Goal: Information Seeking & Learning: Check status

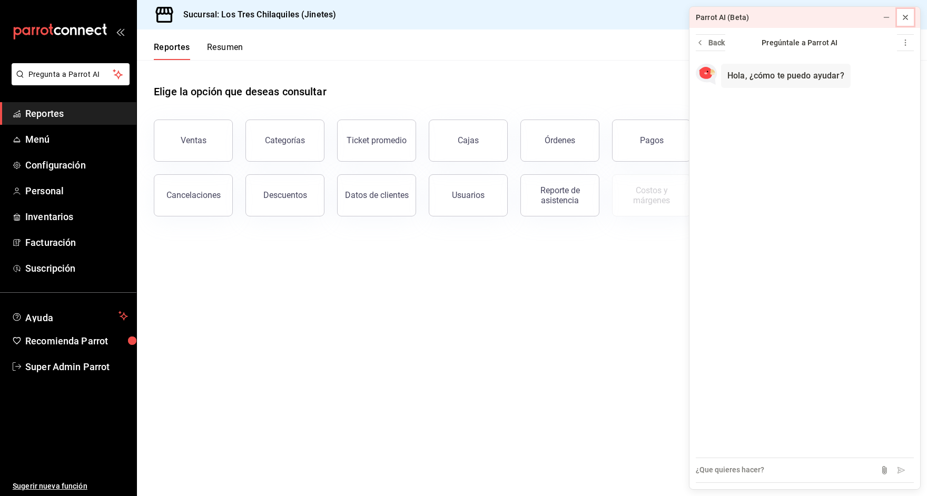
click at [908, 15] on icon at bounding box center [905, 17] width 8 height 8
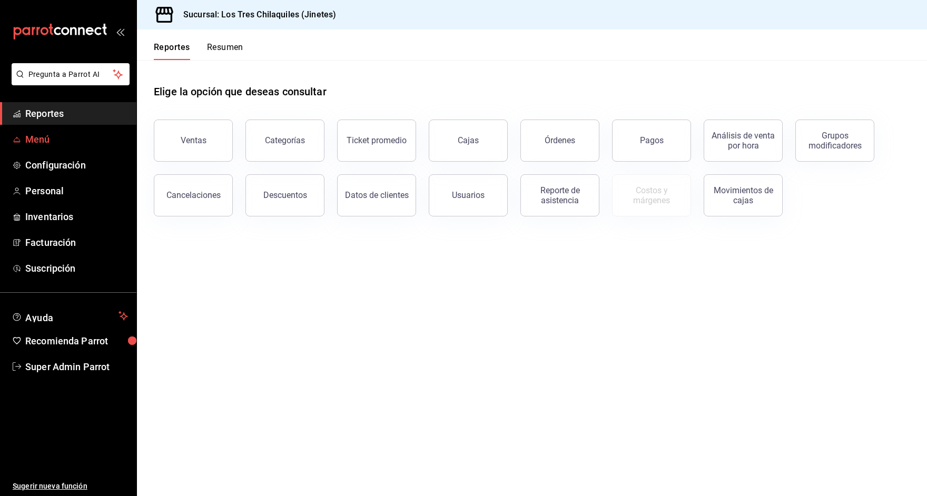
click at [39, 136] on span "Menú" at bounding box center [76, 139] width 103 height 14
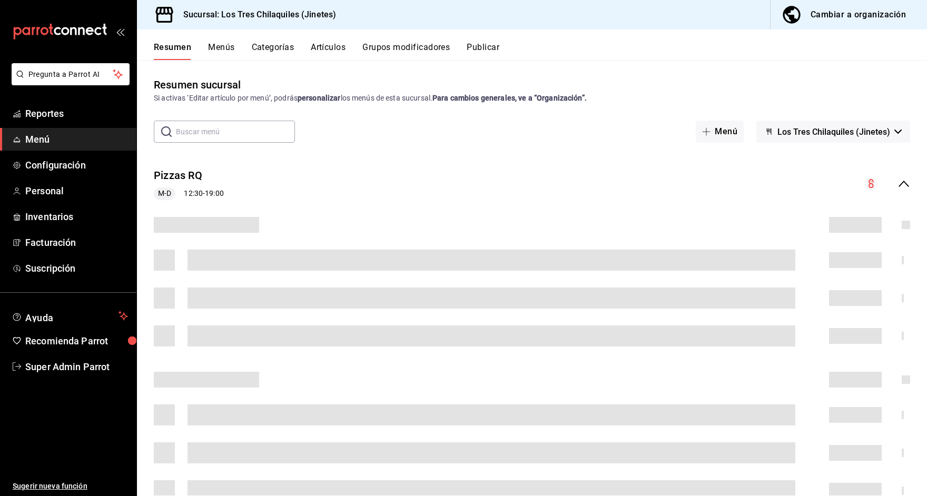
click at [828, 5] on button "Cambiar a organización" at bounding box center [845, 14] width 148 height 29
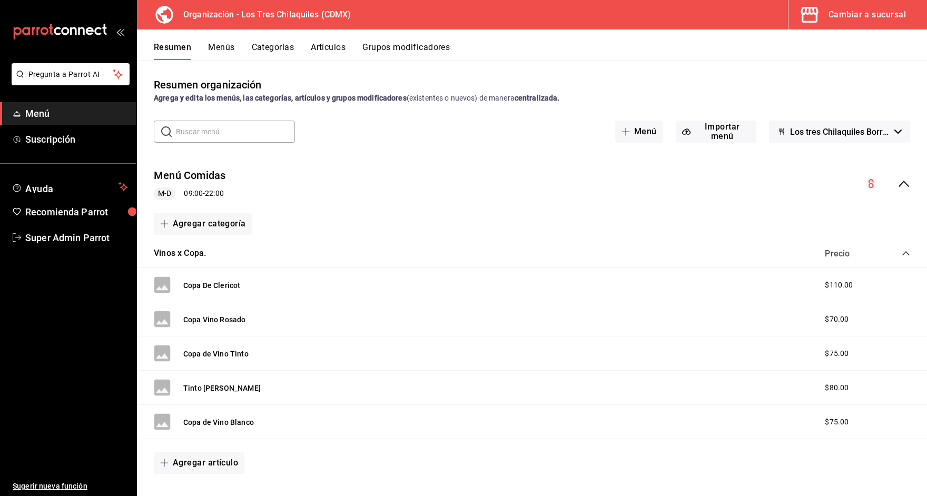
click at [846, 136] on span "Los tres Chilaquiles Borrador" at bounding box center [840, 132] width 100 height 10
click at [802, 186] on li "Quiró - Borrador" at bounding box center [830, 184] width 126 height 25
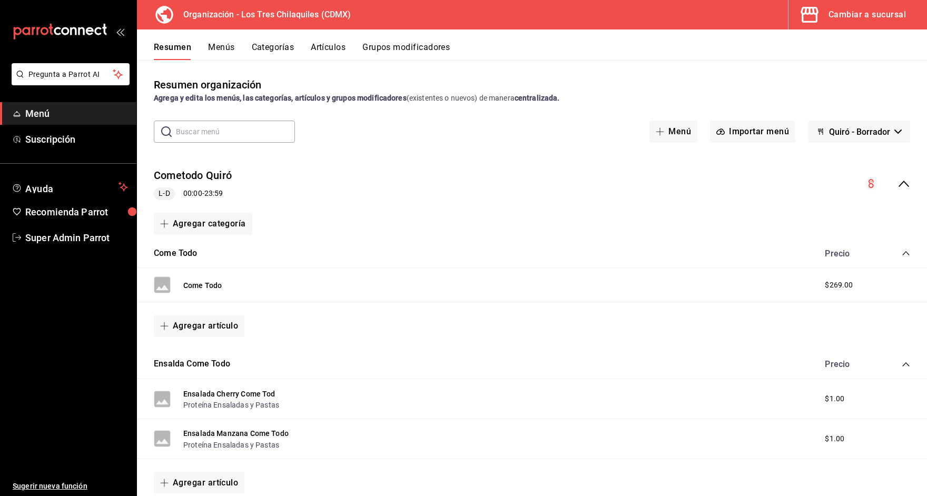
click at [899, 184] on icon "collapse-menu-row" at bounding box center [904, 184] width 11 height 6
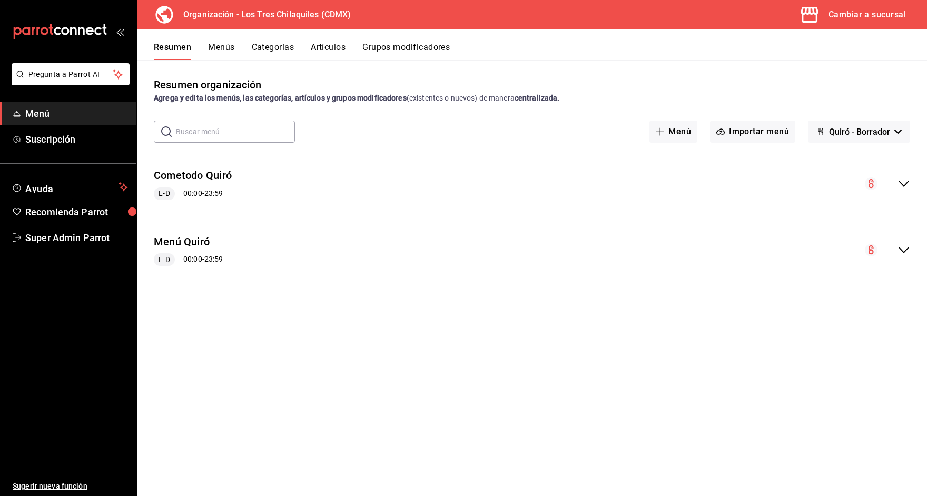
click at [228, 49] on button "Menús" at bounding box center [221, 51] width 26 height 18
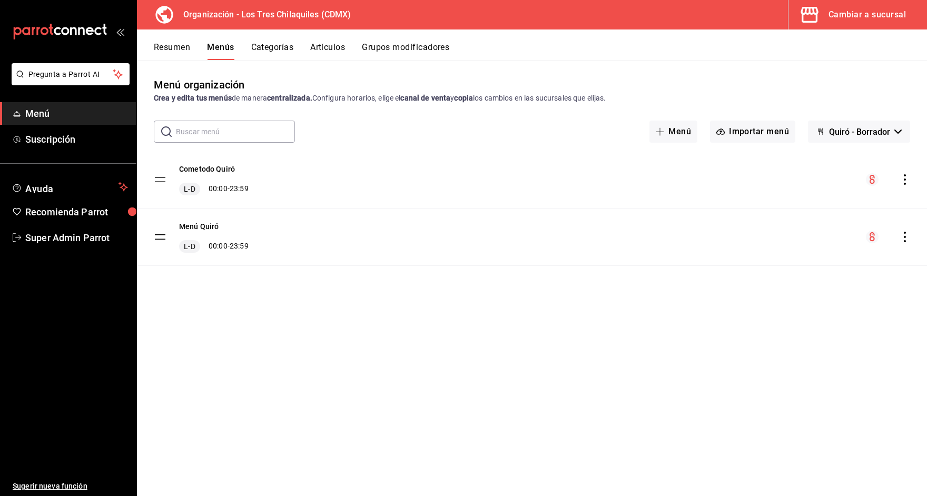
click at [906, 176] on icon "actions" at bounding box center [905, 179] width 11 height 11
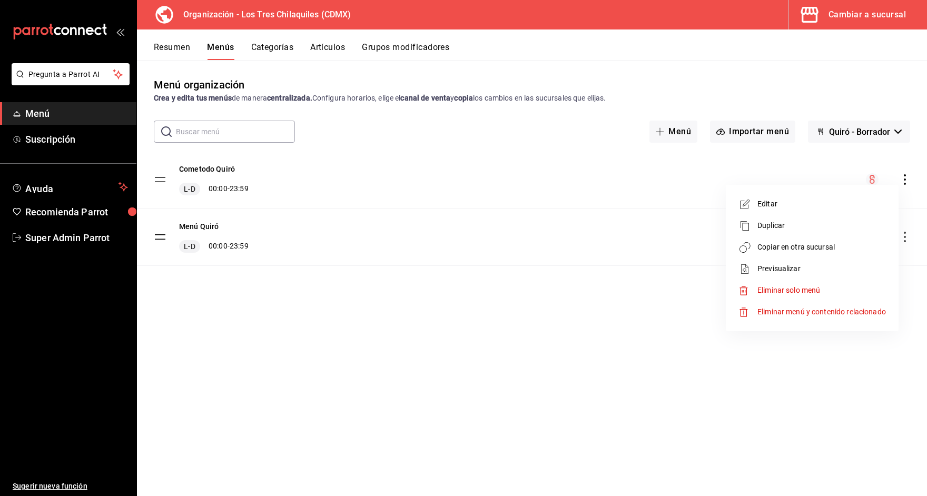
click at [640, 309] on div at bounding box center [463, 248] width 927 height 496
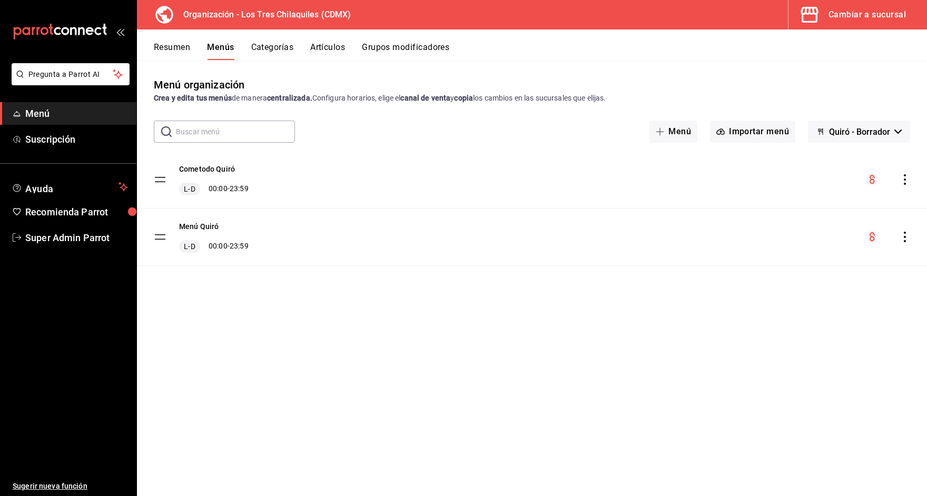
click at [903, 242] on div "menu-maker-table" at bounding box center [888, 237] width 44 height 13
click at [905, 242] on div "menu-maker-table" at bounding box center [888, 237] width 44 height 13
click at [905, 241] on icon "actions" at bounding box center [905, 237] width 2 height 11
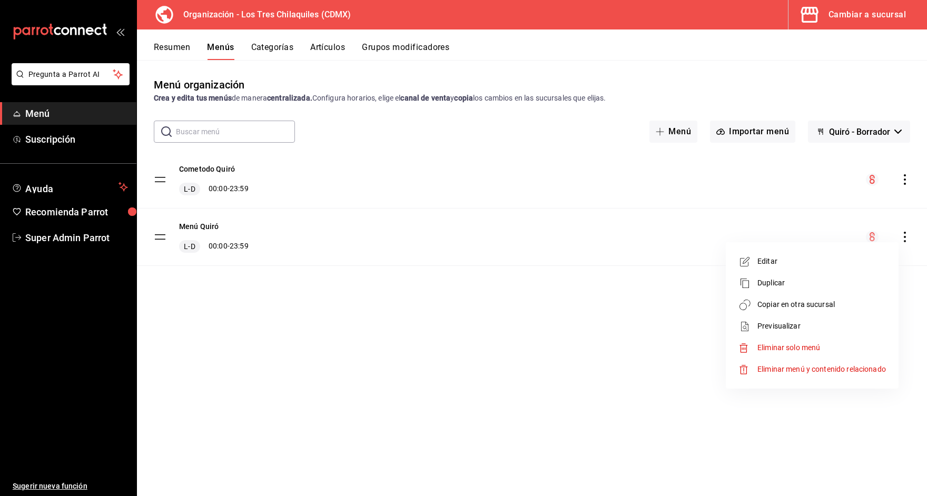
click at [48, 239] on div at bounding box center [463, 248] width 927 height 496
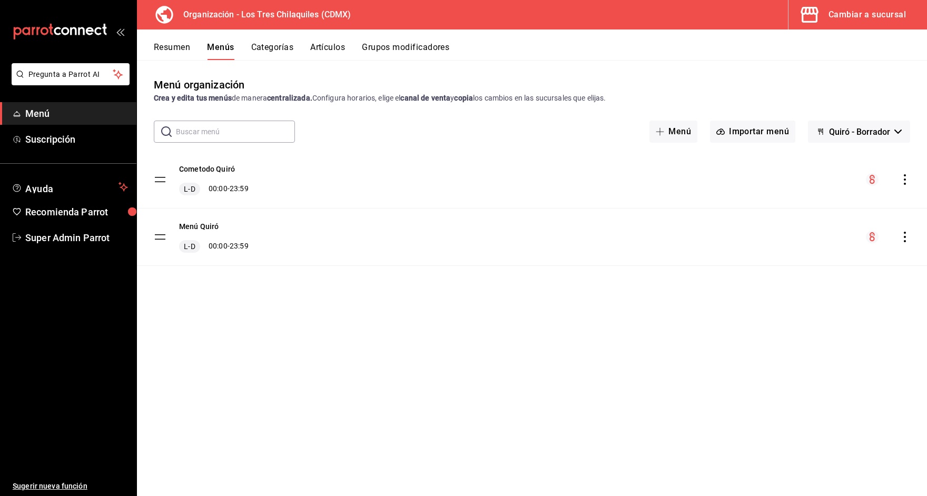
click at [48, 239] on div "Editar Duplicar Copiar en otra sucursal Previsualizar Eliminar solo menú Elimin…" at bounding box center [463, 248] width 927 height 496
click at [47, 243] on span "Super Admin Parrot" at bounding box center [76, 238] width 103 height 14
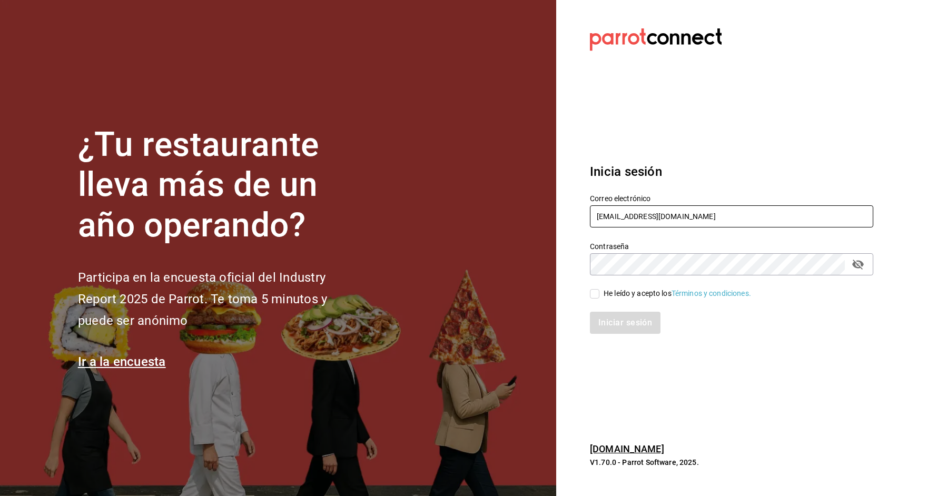
click at [617, 215] on input "[EMAIL_ADDRESS][DOMAIN_NAME]" at bounding box center [731, 216] width 283 height 22
paste input "sarmiento@cdmx.com Parr0tConnec7"
click at [692, 214] on input "sarmiento@cdmx.com Parr0tConnec7" at bounding box center [731, 216] width 283 height 22
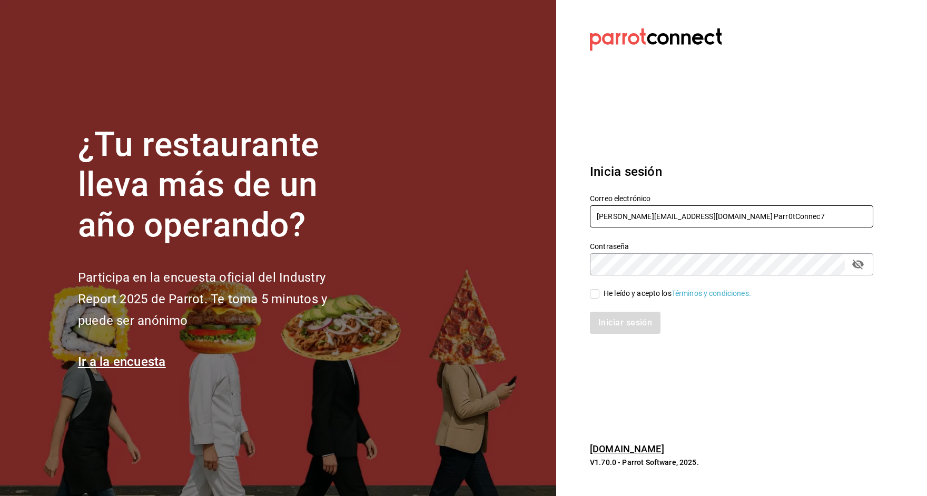
click at [692, 214] on input "sarmiento@cdmx.com Parr0tConnec7" at bounding box center [731, 216] width 283 height 22
type input "[PERSON_NAME][EMAIL_ADDRESS][DOMAIN_NAME]"
click at [633, 288] on div "He leído y acepto los Términos y condiciones." at bounding box center [677, 293] width 147 height 11
click at [599, 289] on input "He leído y acepto los Términos y condiciones." at bounding box center [594, 293] width 9 height 9
checkbox input "true"
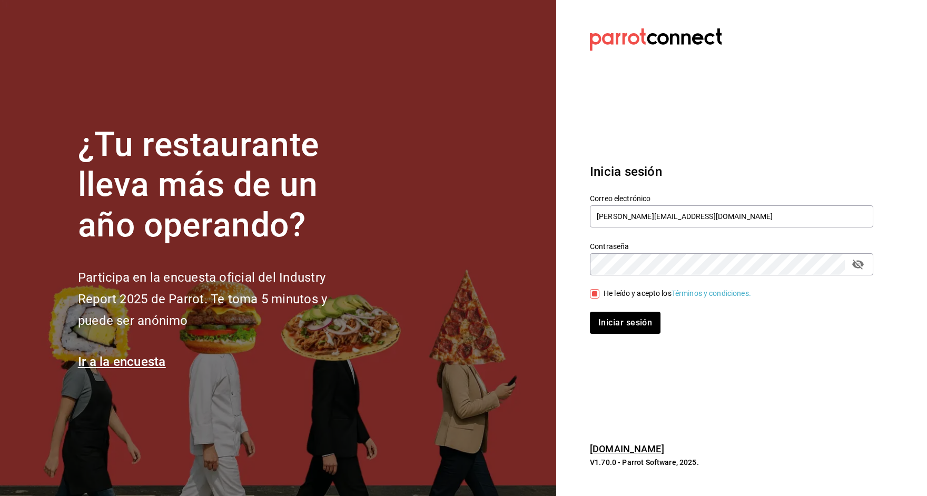
click at [606, 304] on div "Iniciar sesión" at bounding box center [725, 316] width 296 height 35
click at [606, 317] on button "Iniciar sesión" at bounding box center [626, 323] width 72 height 22
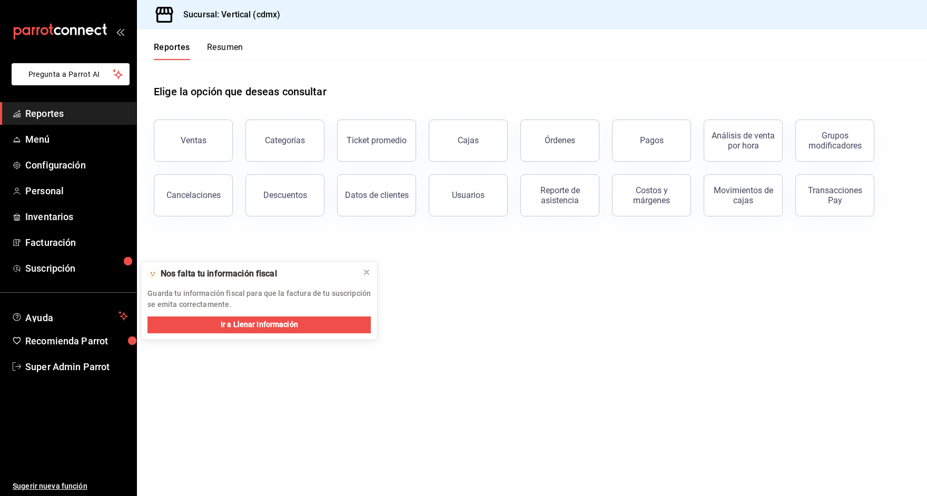
click at [60, 79] on span "Pregunta a Parrot AI" at bounding box center [70, 74] width 85 height 11
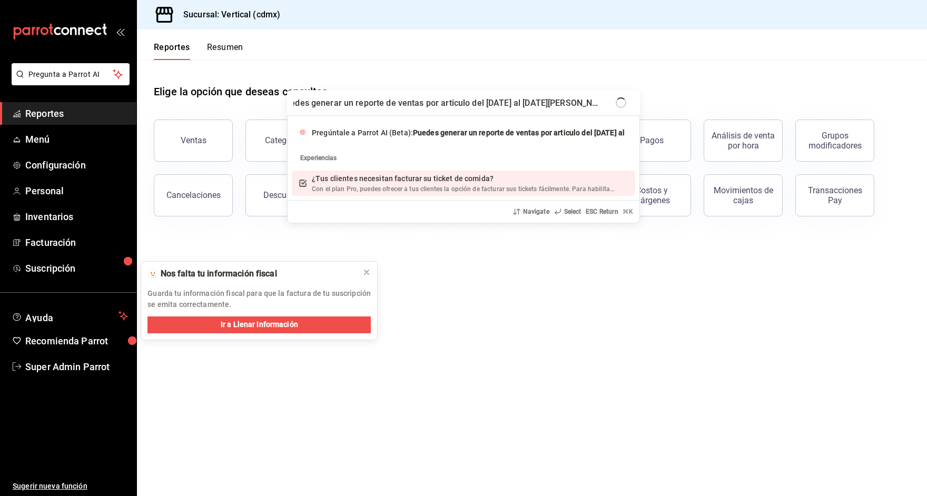
type input "Puedes generar un reporte de ventas por articulo del 1 de enero al 31 de agosto…"
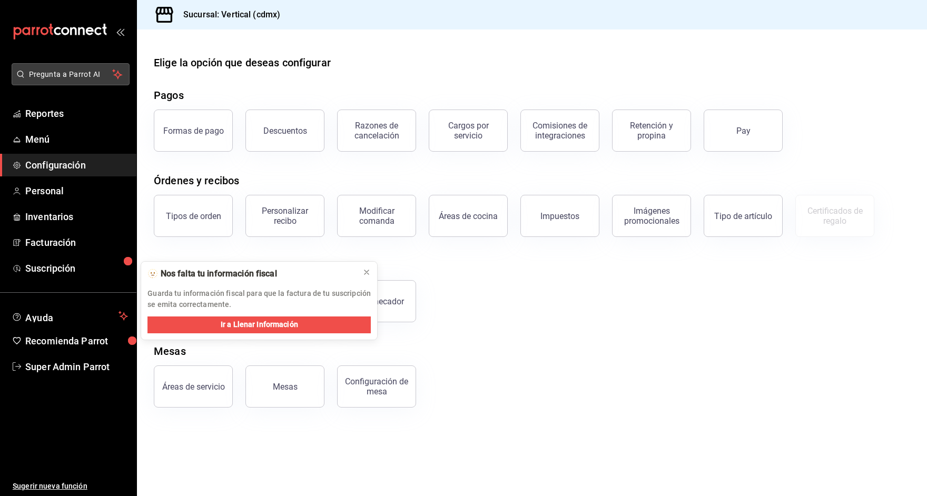
click at [36, 73] on span "Pregunta a Parrot AI" at bounding box center [71, 74] width 84 height 11
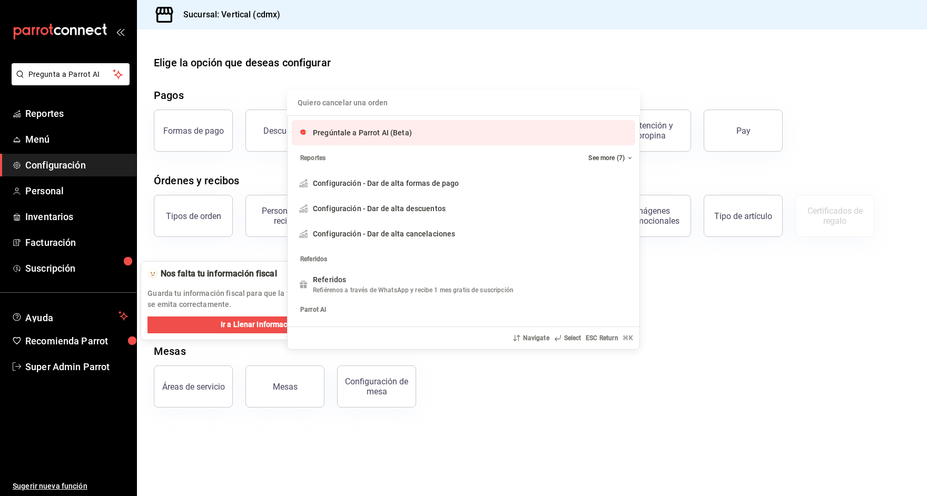
click at [367, 115] on input "Quiero cancelar una orden" at bounding box center [463, 102] width 340 height 25
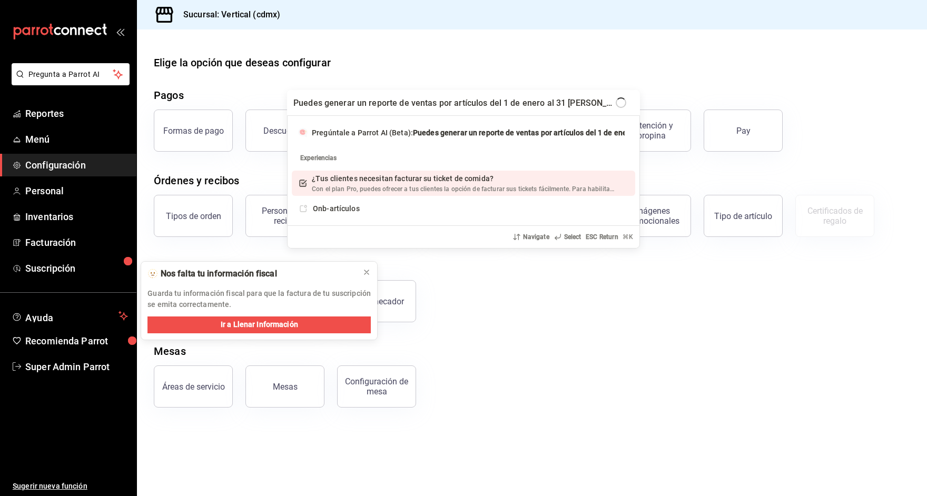
scroll to position [0, 1]
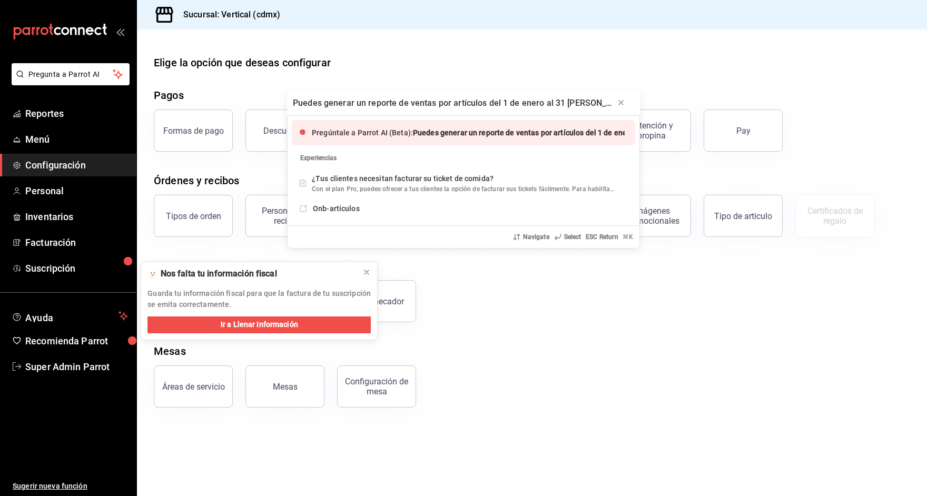
type input "Puedes generar un reporte de ventas por artículos del 1 de enero al 31 [PERSON_…"
click at [430, 138] on div "Pregúntale a Parrot AI (Beta): Puedes generar un reporte de ventas por artículo…" at bounding box center [468, 132] width 313 height 11
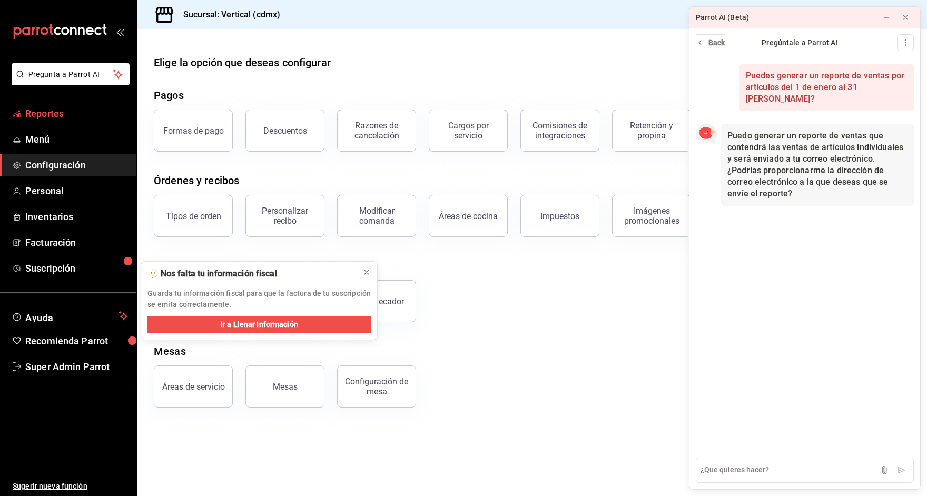
click at [76, 114] on span "Reportes" at bounding box center [76, 113] width 103 height 14
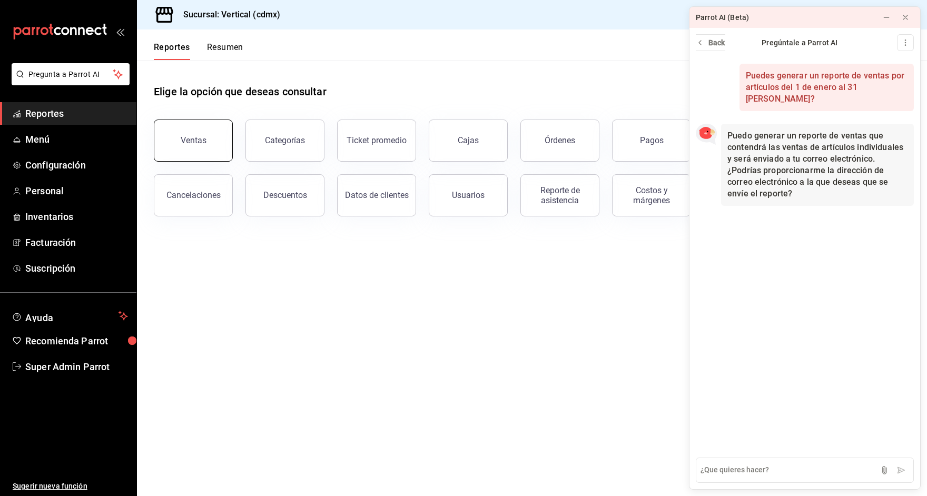
click at [204, 129] on button "Ventas" at bounding box center [193, 141] width 79 height 42
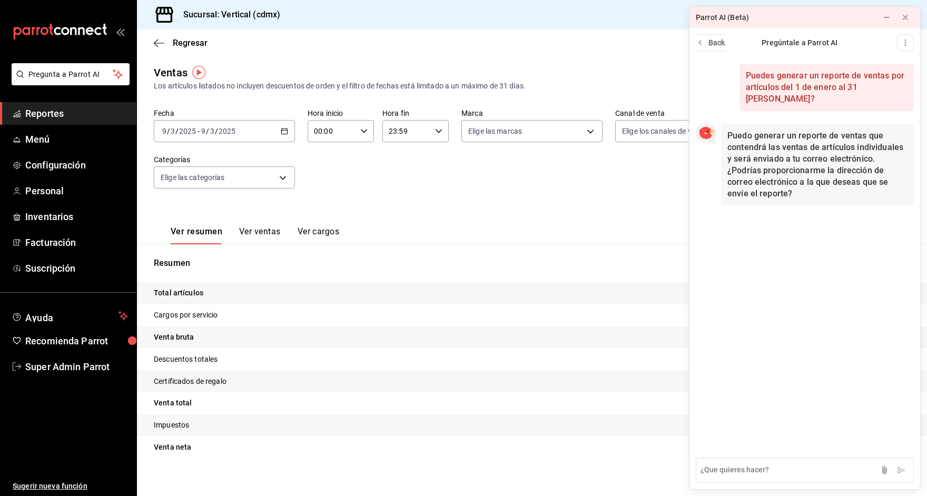
click at [285, 134] on icon "button" at bounding box center [284, 130] width 7 height 7
click at [184, 255] on span "Rango de fechas" at bounding box center [204, 257] width 82 height 11
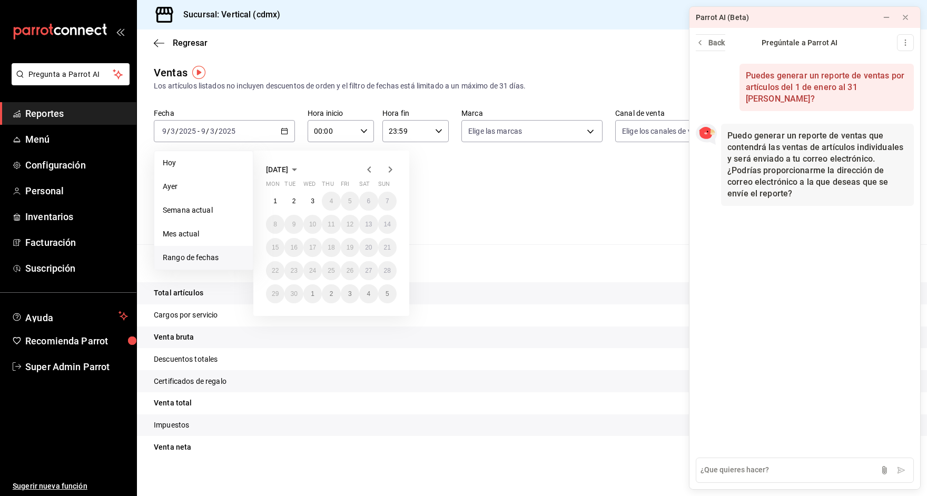
click at [366, 171] on icon "button" at bounding box center [369, 169] width 13 height 13
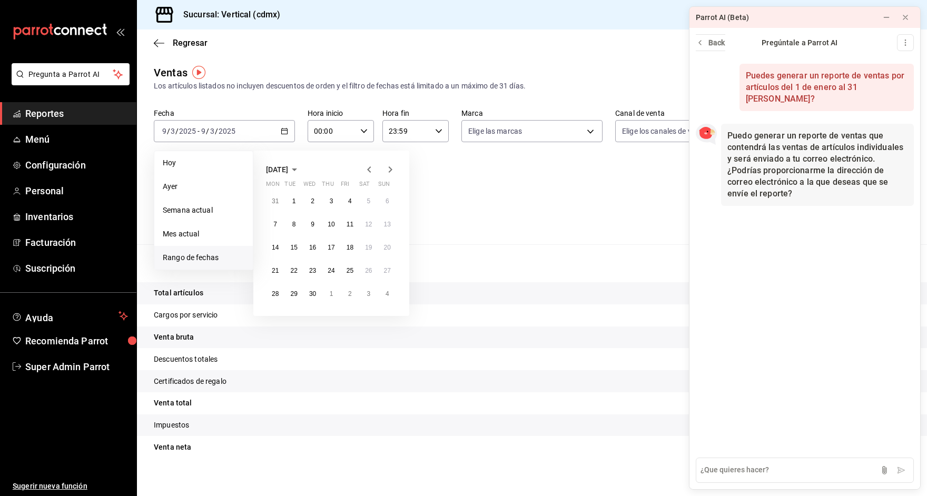
click at [366, 171] on icon "button" at bounding box center [369, 169] width 13 height 13
click at [390, 172] on icon "button" at bounding box center [390, 169] width 13 height 13
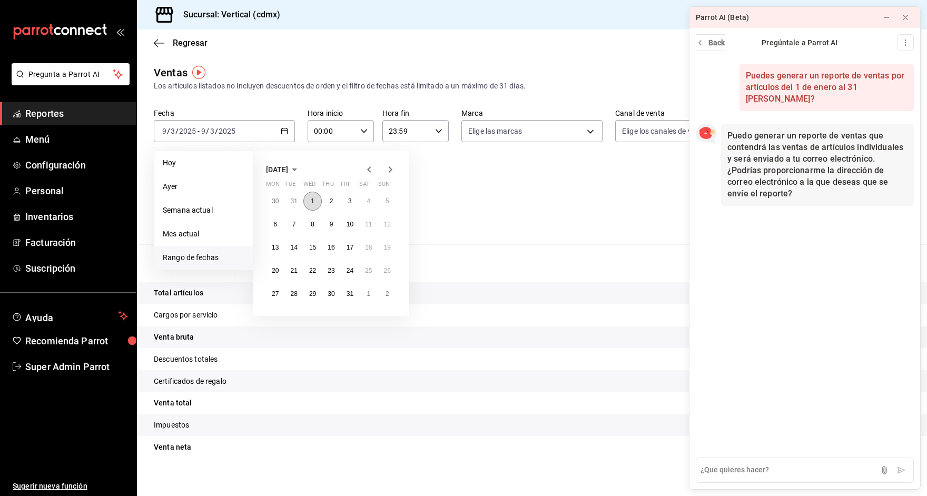
click at [311, 204] on button "1" at bounding box center [312, 201] width 18 height 19
click at [353, 292] on button "31" at bounding box center [350, 293] width 18 height 19
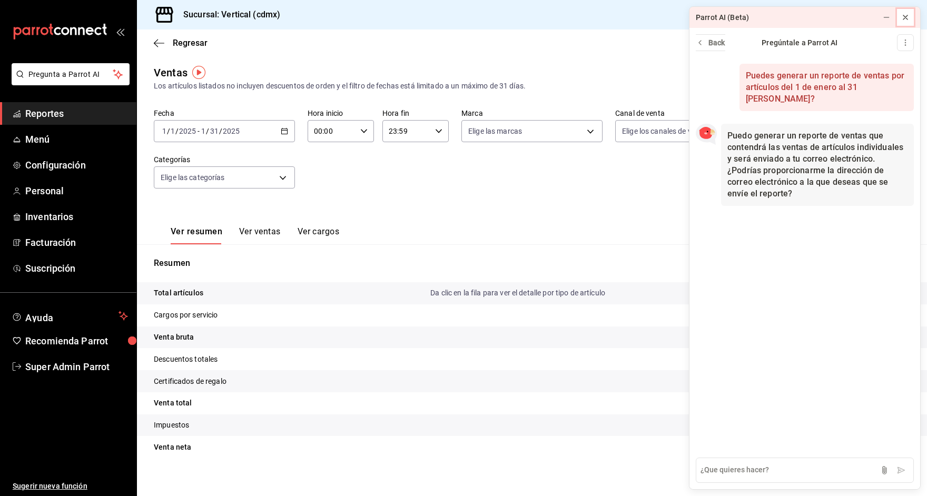
click at [910, 15] on button at bounding box center [905, 17] width 17 height 17
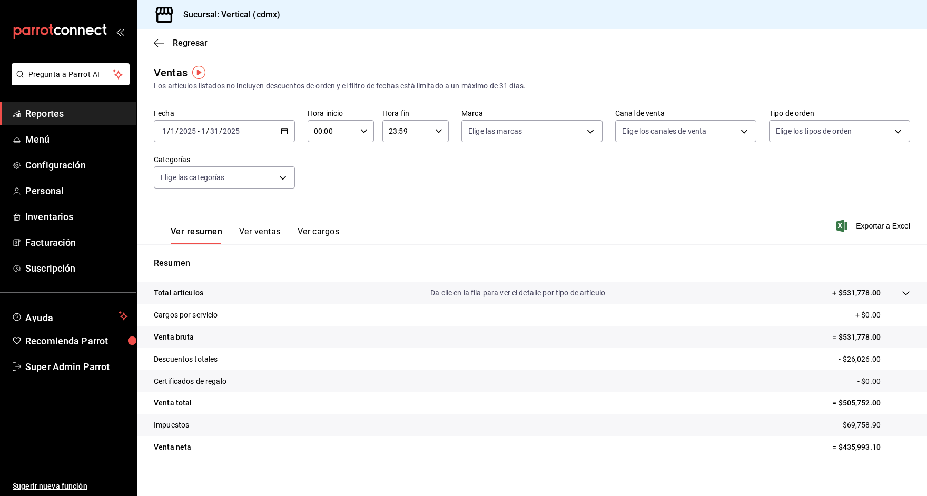
click at [258, 231] on button "Ver ventas" at bounding box center [260, 235] width 42 height 18
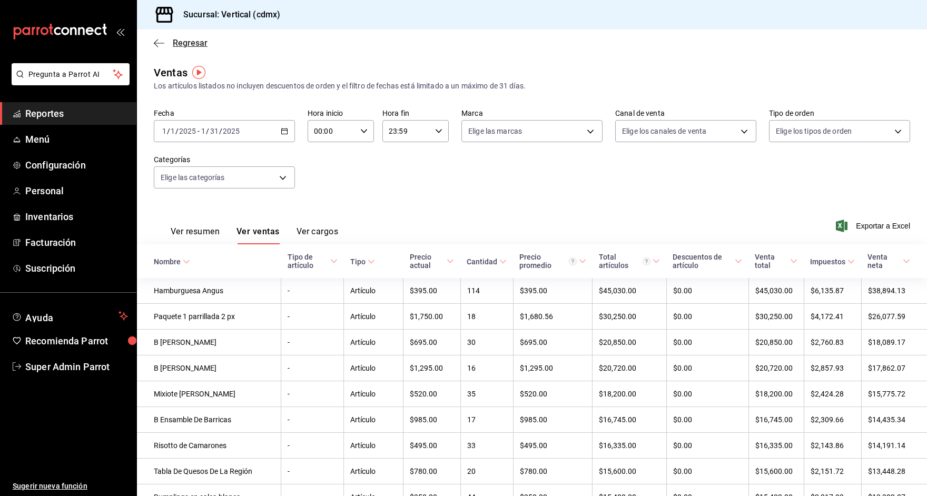
click at [156, 41] on icon "button" at bounding box center [156, 43] width 4 height 8
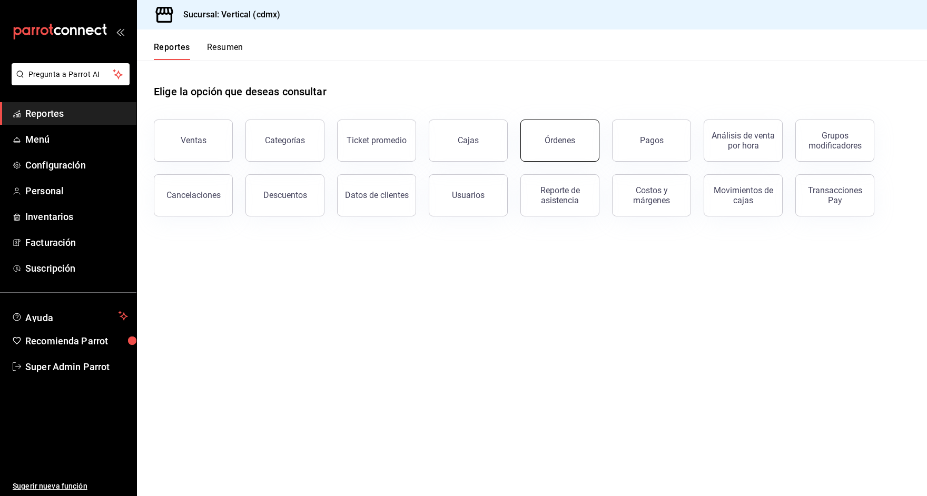
click at [550, 141] on div "Órdenes" at bounding box center [560, 140] width 31 height 10
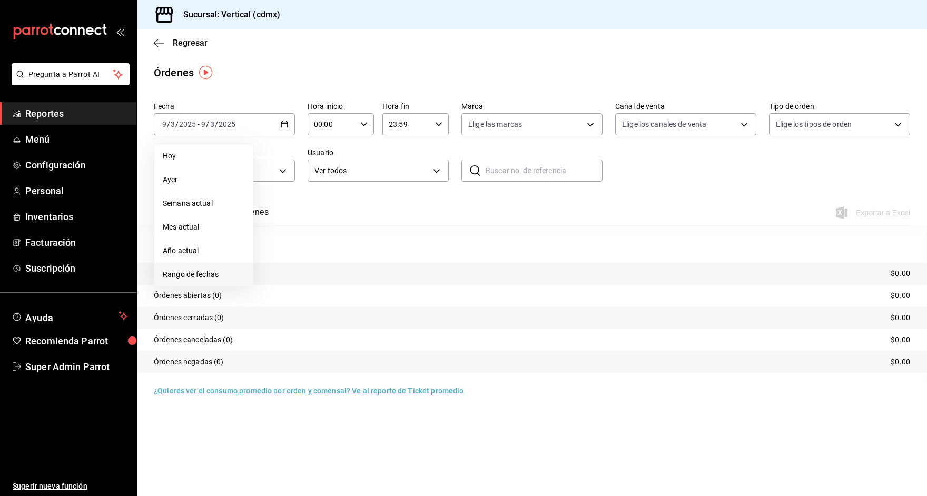
click at [202, 268] on li "Rango de fechas" at bounding box center [203, 275] width 98 height 24
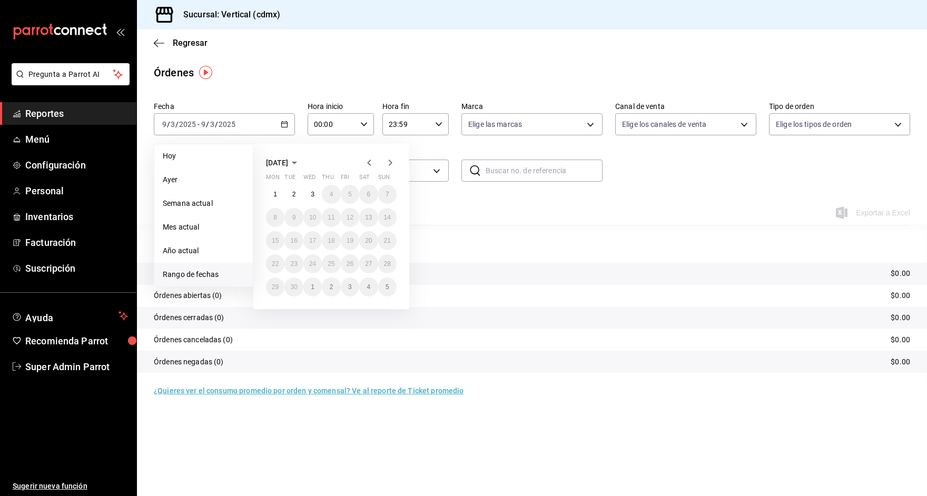
click at [364, 164] on icon "button" at bounding box center [369, 162] width 13 height 13
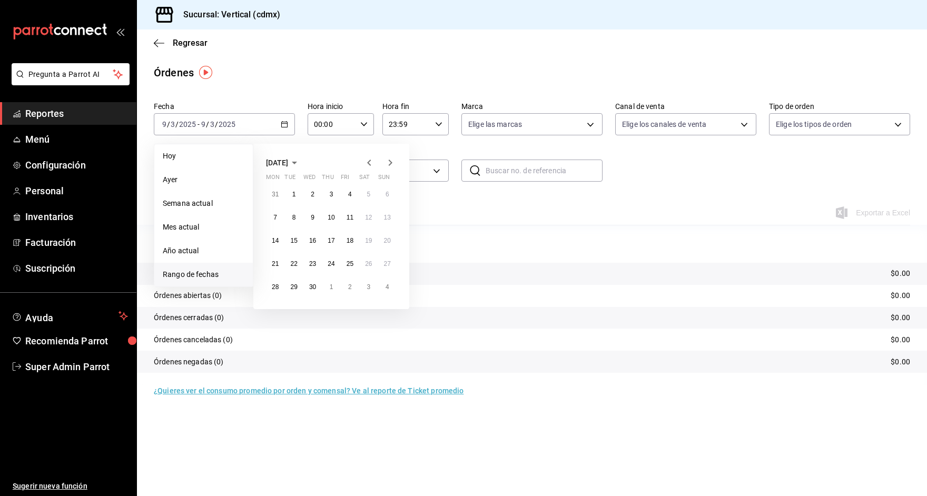
click at [364, 164] on icon "button" at bounding box center [369, 162] width 13 height 13
click at [314, 193] on abbr "1" at bounding box center [313, 194] width 4 height 7
click at [348, 279] on button "31" at bounding box center [350, 287] width 18 height 19
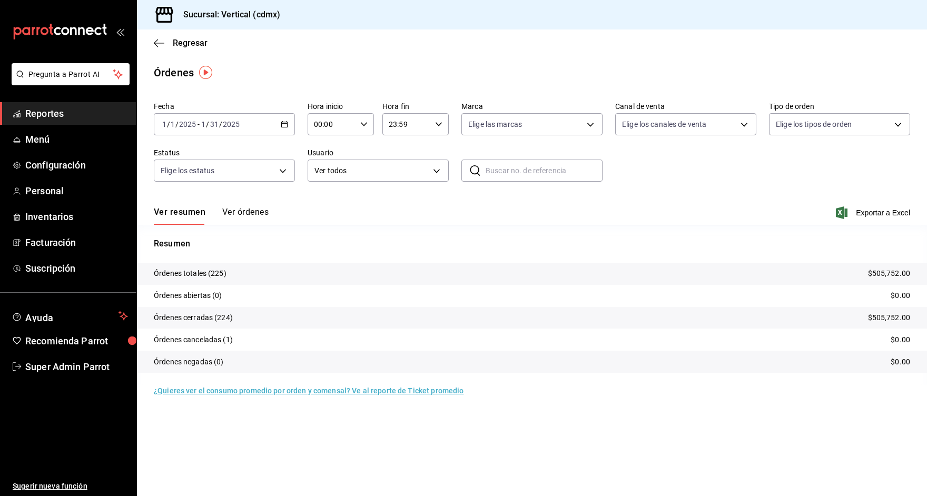
click at [523, 176] on input "text" at bounding box center [544, 170] width 117 height 21
click at [254, 212] on button "Ver órdenes" at bounding box center [245, 216] width 46 height 18
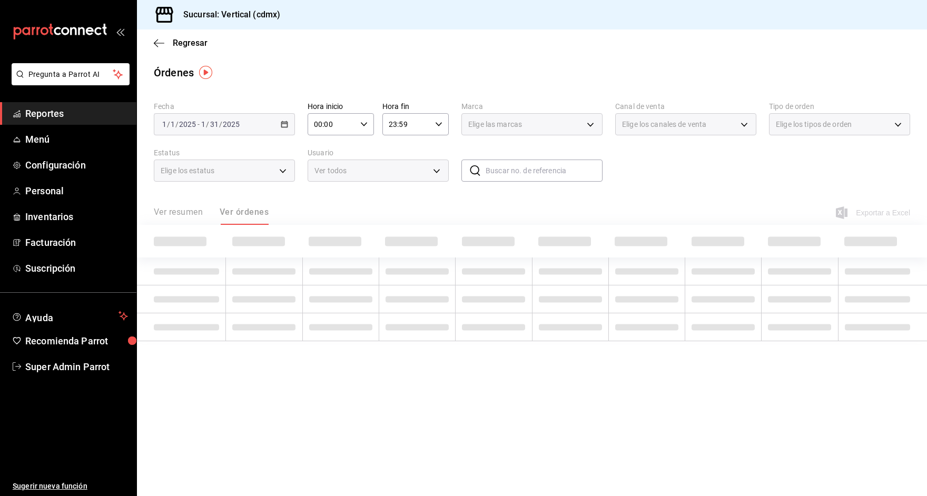
click at [538, 171] on input "text" at bounding box center [544, 170] width 117 height 21
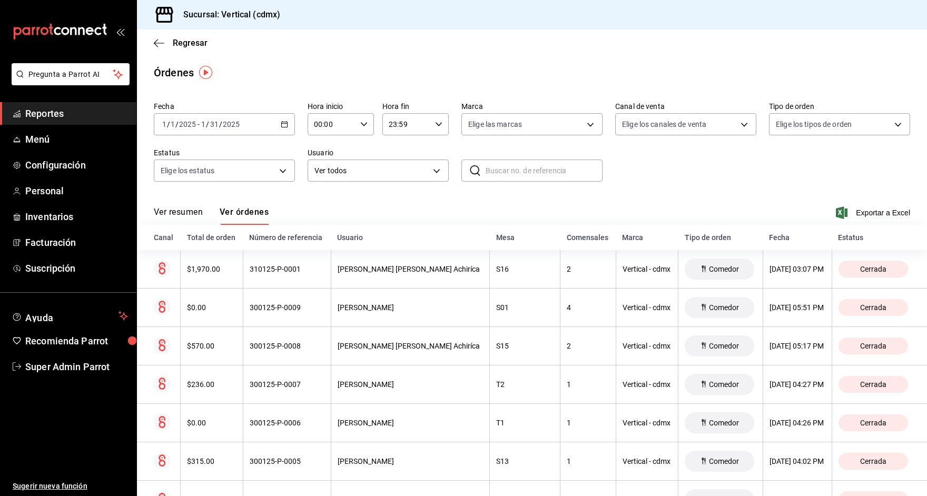
paste input "010625-P-0012"
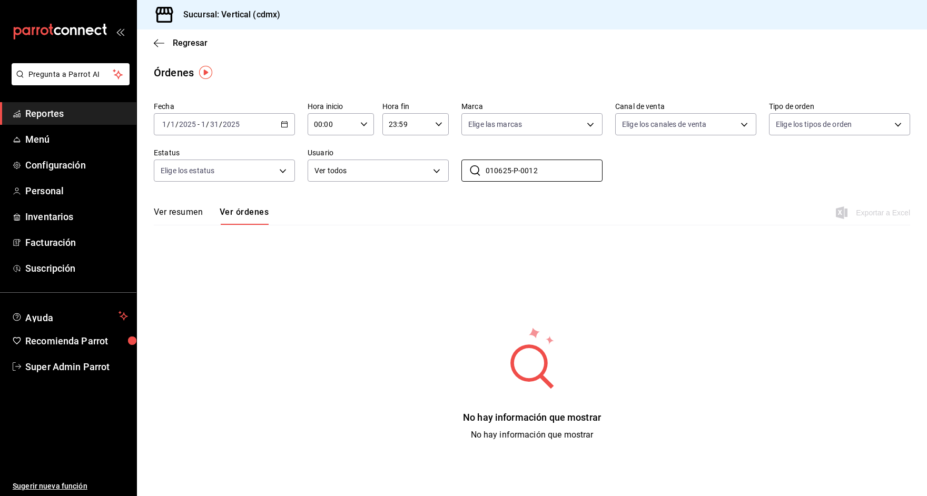
type input "010625-P-0012"
click at [282, 127] on icon "button" at bounding box center [284, 124] width 7 height 7
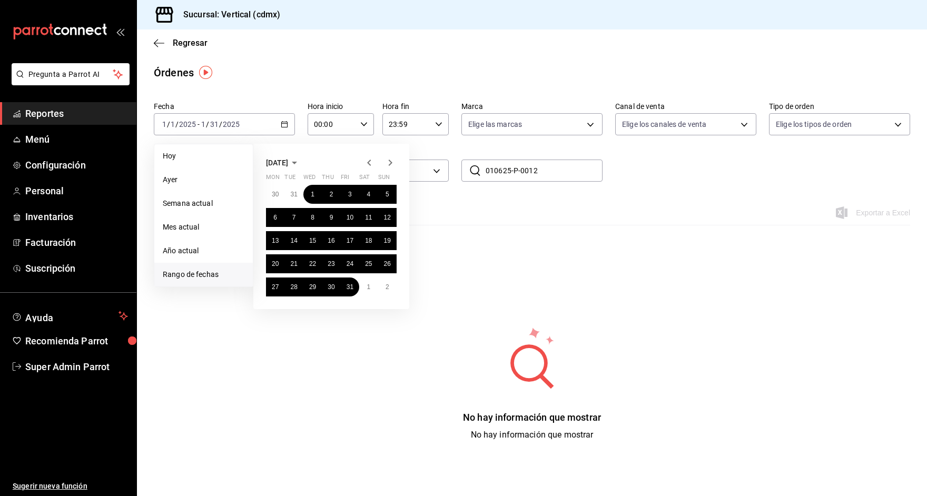
click at [658, 234] on div "Fecha [DATE] [DATE] - [DATE] [DATE] [PERSON_NAME] Semana actual Mes actual Año …" at bounding box center [532, 269] width 790 height 344
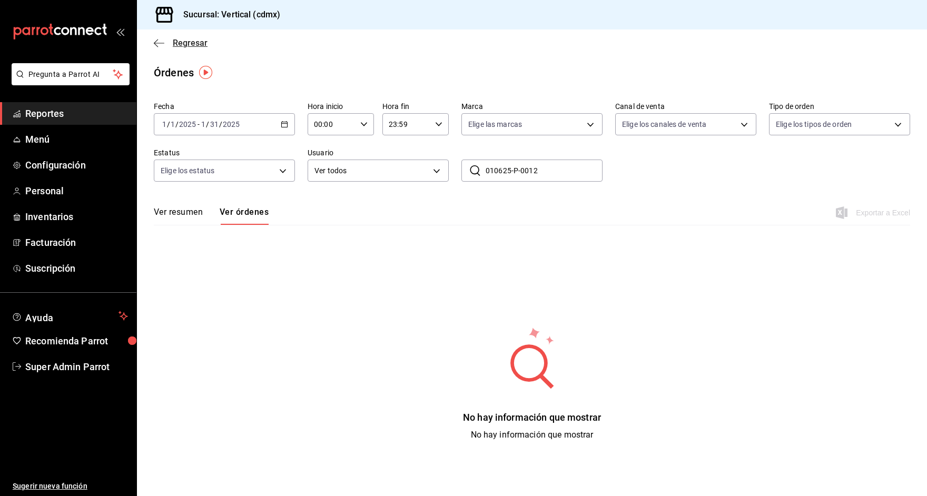
click at [164, 41] on span "Regresar" at bounding box center [181, 43] width 54 height 10
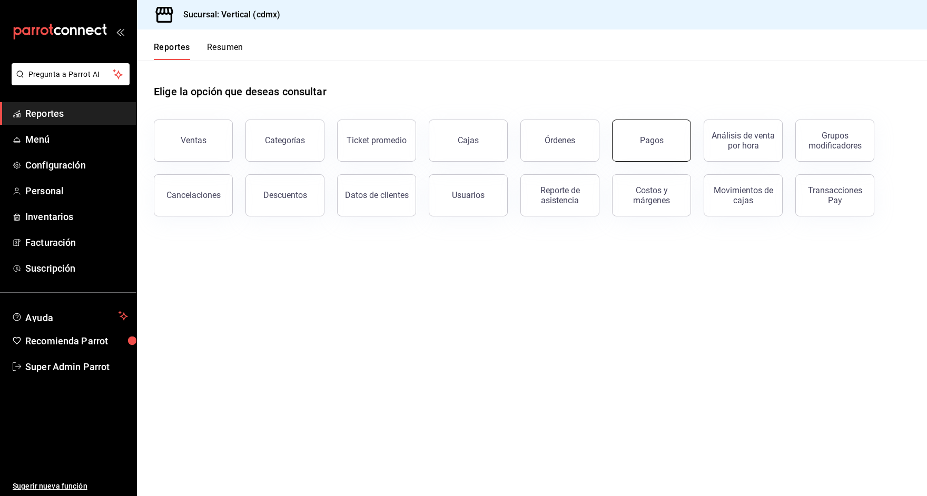
click at [616, 127] on button "Pagos" at bounding box center [651, 141] width 79 height 42
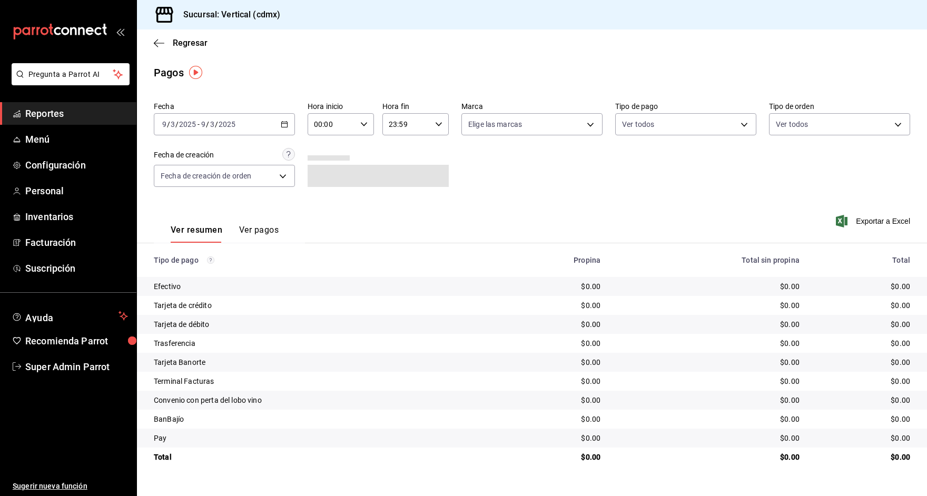
click at [284, 124] on icon "button" at bounding box center [284, 124] width 7 height 7
click at [195, 275] on span "Rango de fechas" at bounding box center [204, 274] width 82 height 11
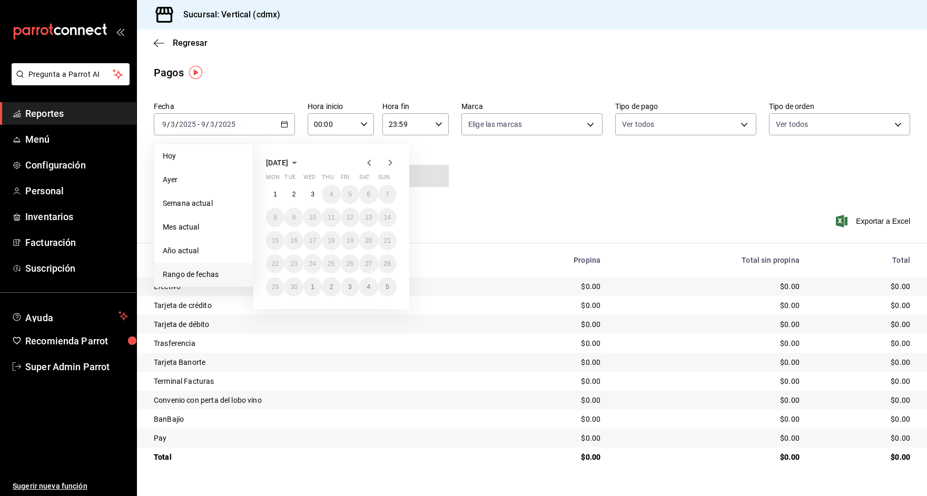
click at [366, 163] on icon "button" at bounding box center [369, 162] width 13 height 13
click at [367, 161] on icon "button" at bounding box center [369, 162] width 13 height 13
click at [348, 195] on button "1" at bounding box center [350, 194] width 18 height 19
click at [348, 281] on button "29" at bounding box center [350, 287] width 18 height 19
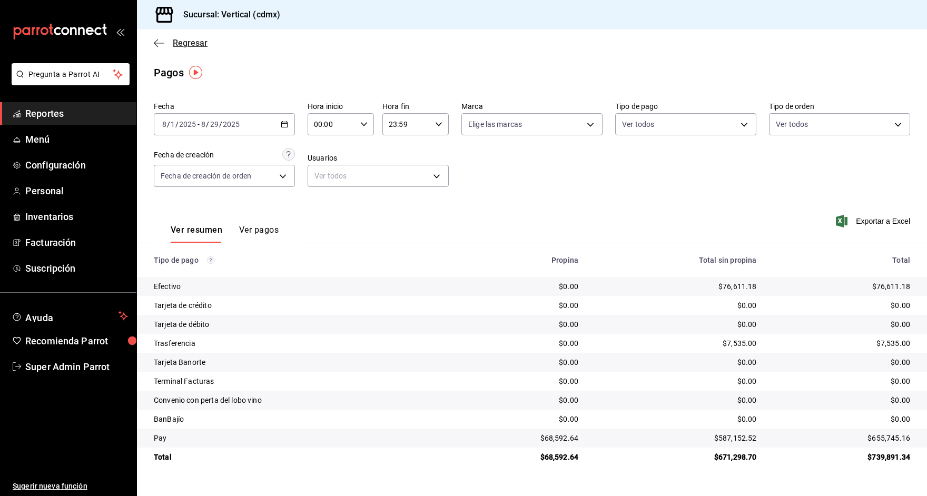
click at [162, 44] on icon "button" at bounding box center [159, 42] width 11 height 9
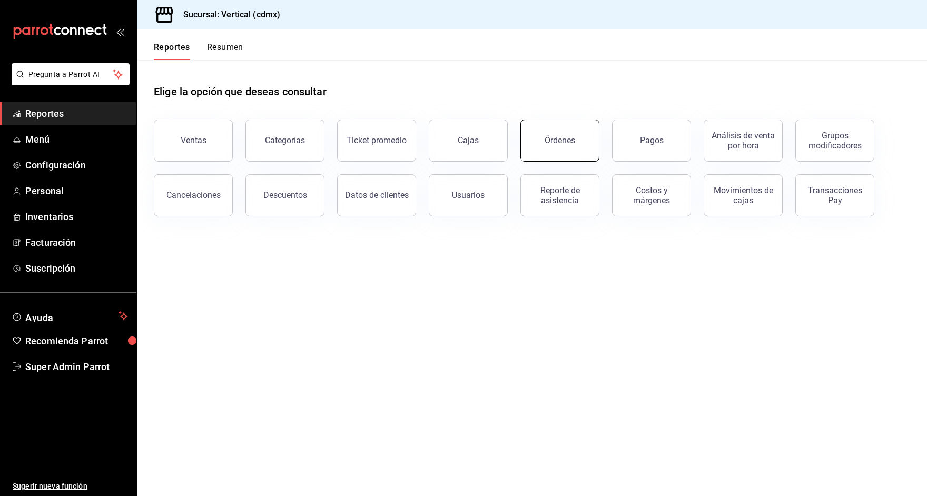
click at [549, 144] on div "Órdenes" at bounding box center [560, 140] width 31 height 10
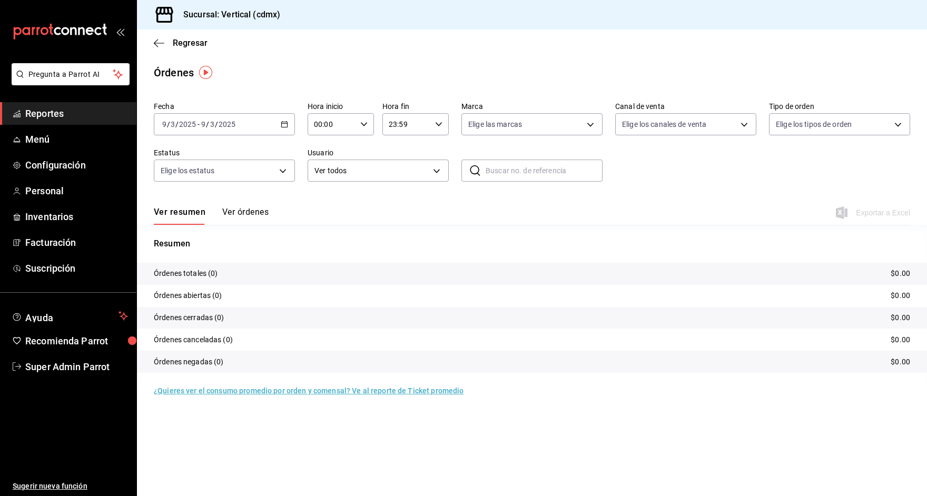
click at [511, 181] on div "​ ​" at bounding box center [531, 171] width 141 height 22
paste input "010625-P-0002"
type input "010625-P-0002"
click at [235, 212] on button "Ver órdenes" at bounding box center [245, 216] width 46 height 18
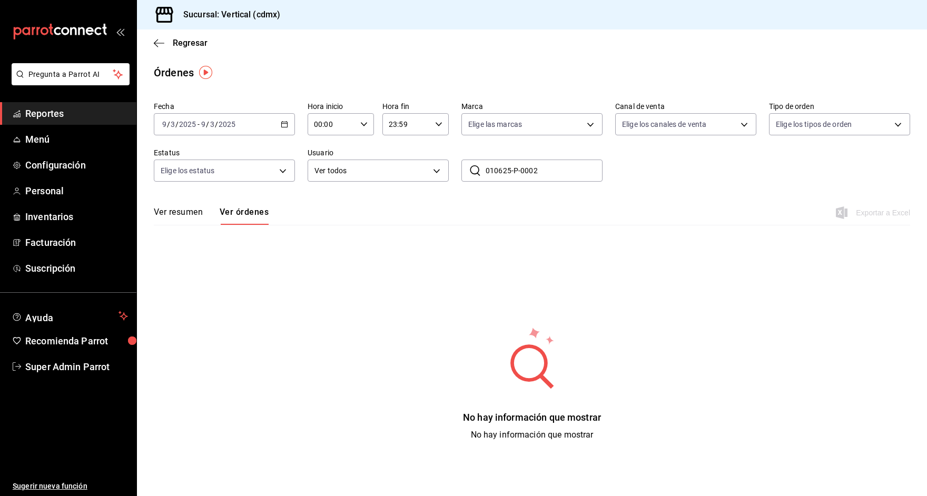
click at [288, 125] on icon "button" at bounding box center [284, 124] width 7 height 7
click at [198, 281] on li "Rango de fechas" at bounding box center [203, 275] width 98 height 24
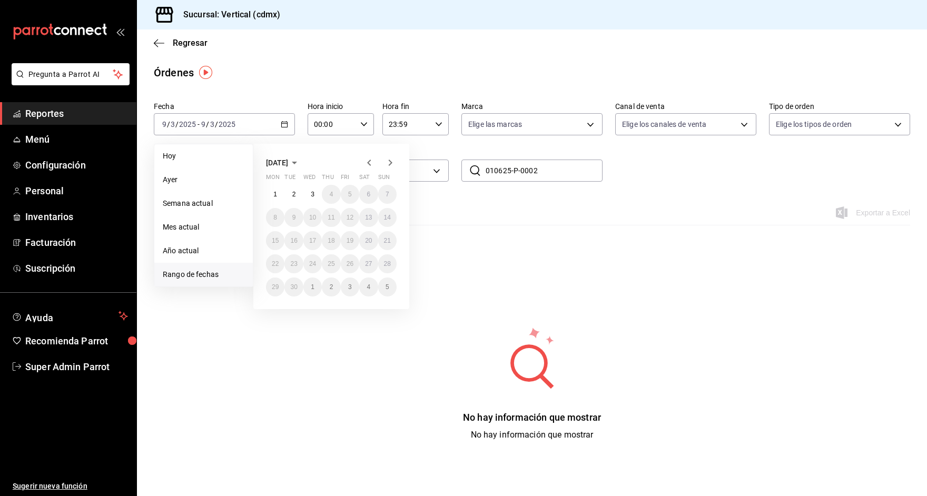
click at [363, 163] on icon "button" at bounding box center [369, 162] width 13 height 13
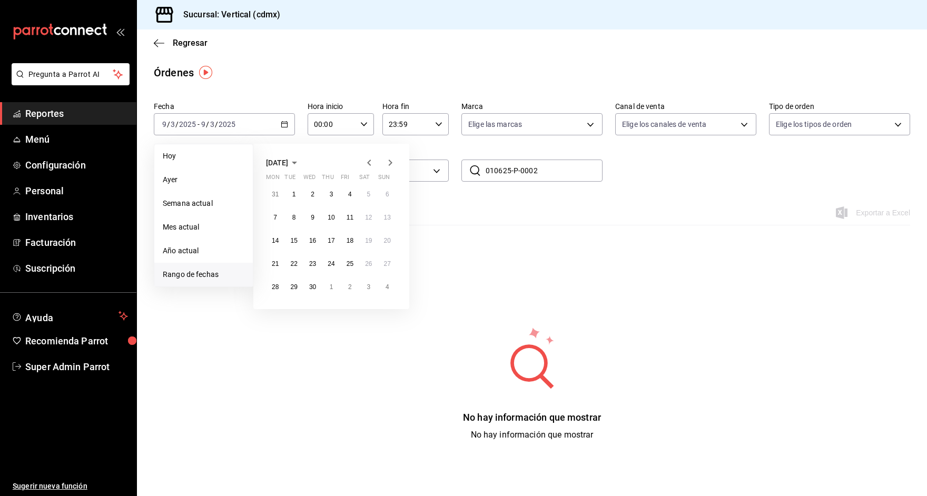
click at [363, 163] on icon "button" at bounding box center [369, 162] width 13 height 13
click at [314, 190] on button "1" at bounding box center [312, 194] width 18 height 19
click at [347, 289] on abbr "31" at bounding box center [350, 286] width 7 height 7
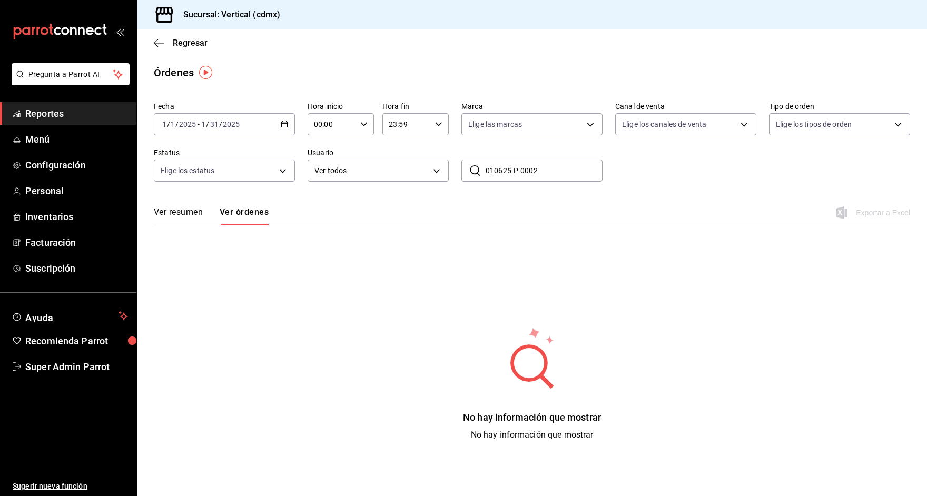
click at [171, 209] on button "Ver resumen" at bounding box center [178, 216] width 49 height 18
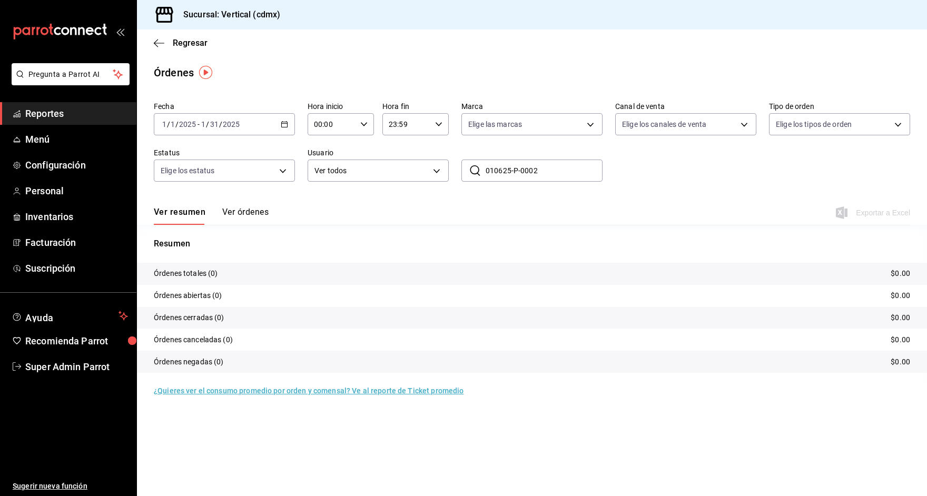
click at [254, 212] on button "Ver órdenes" at bounding box center [245, 216] width 46 height 18
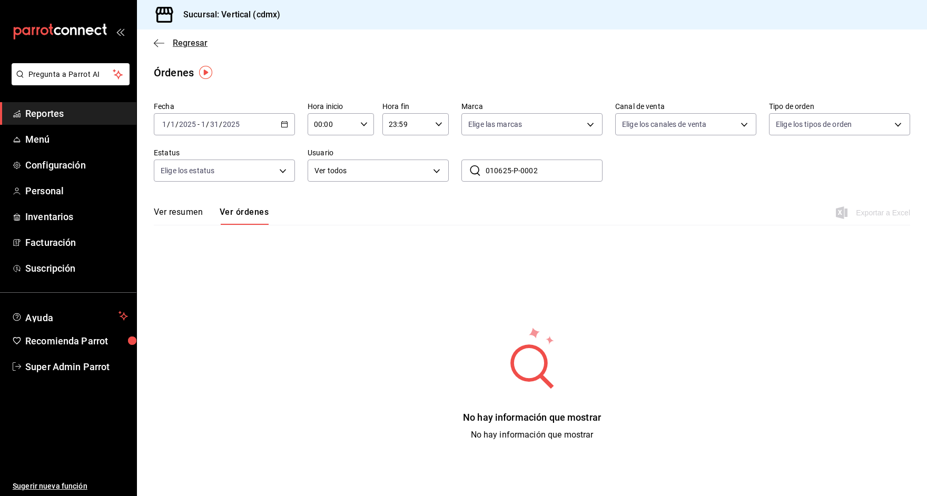
click at [156, 41] on icon "button" at bounding box center [159, 42] width 11 height 9
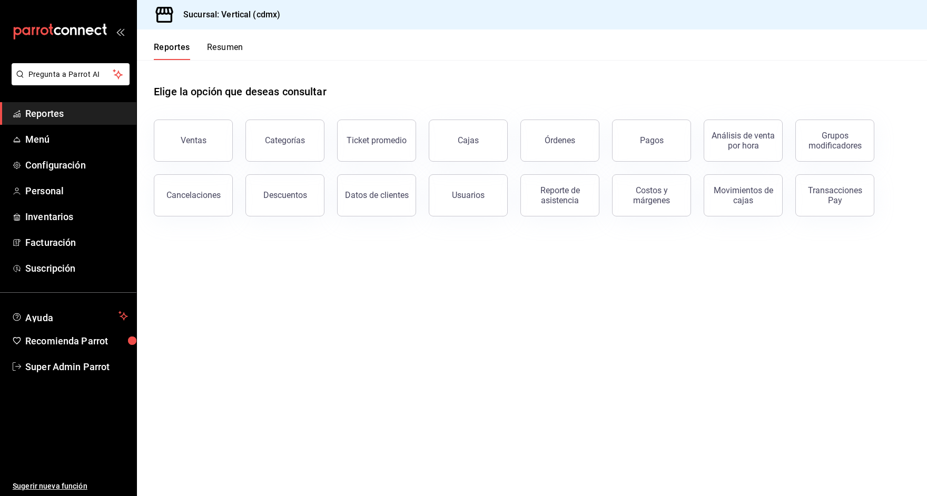
click at [217, 116] on div "Ventas" at bounding box center [187, 134] width 92 height 55
click at [190, 145] on div "Ventas" at bounding box center [194, 140] width 26 height 10
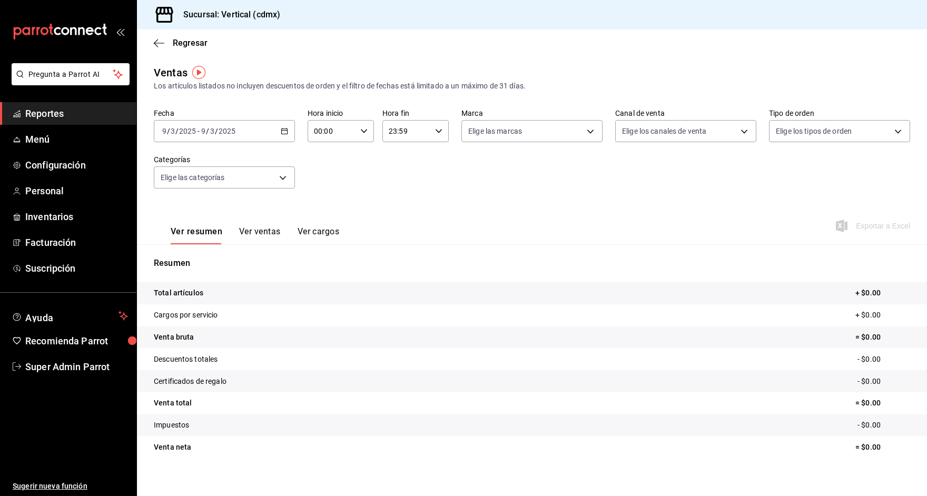
click at [284, 130] on \(Stroke\) "button" at bounding box center [285, 130] width 6 height 1
click at [198, 260] on span "Rango de fechas" at bounding box center [204, 257] width 82 height 11
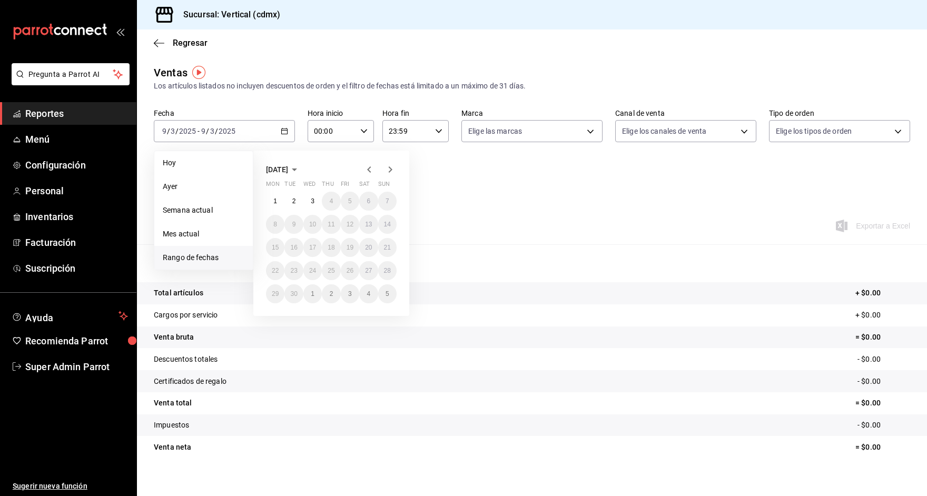
click at [367, 171] on icon "button" at bounding box center [369, 169] width 13 height 13
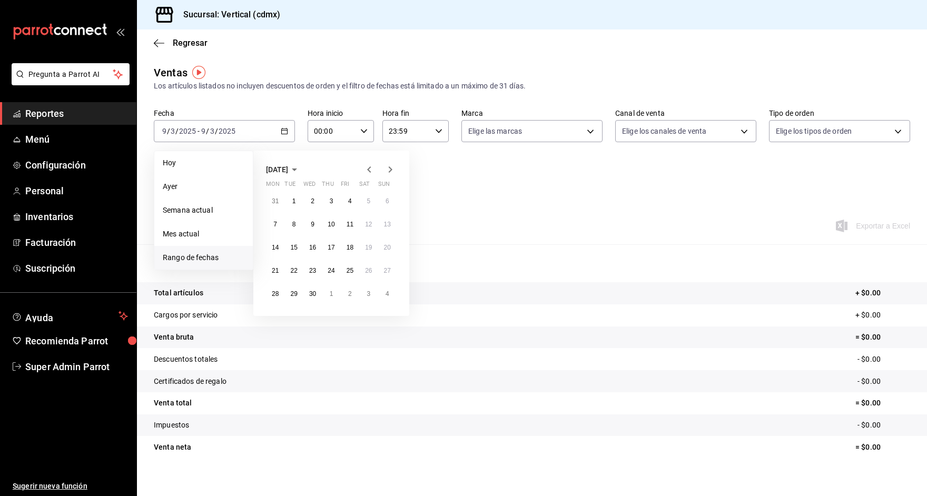
click at [367, 171] on icon "button" at bounding box center [369, 169] width 13 height 13
click at [311, 202] on abbr "1" at bounding box center [313, 201] width 4 height 7
click at [347, 292] on abbr "31" at bounding box center [350, 293] width 7 height 7
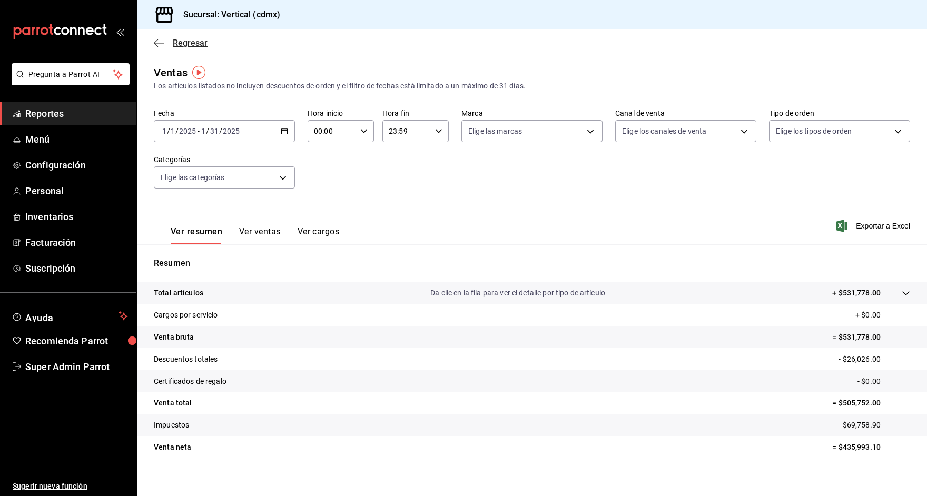
click at [159, 43] on icon "button" at bounding box center [159, 42] width 11 height 9
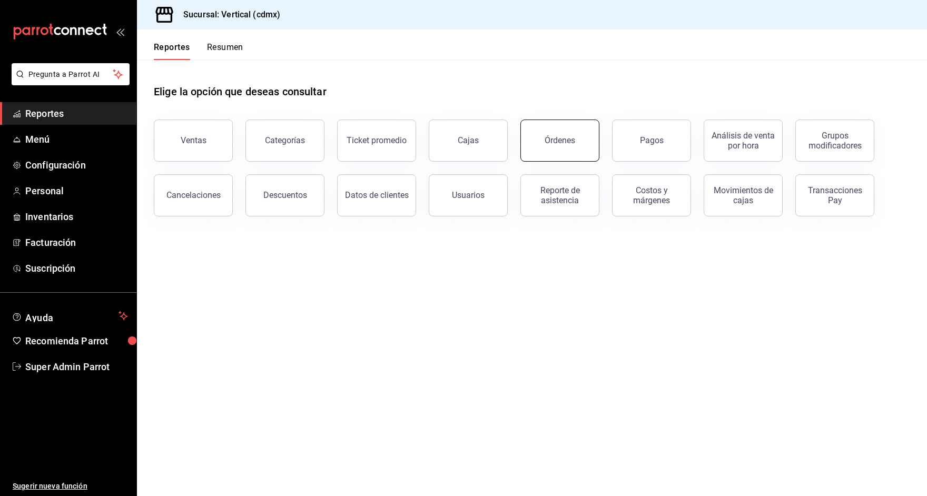
click at [550, 151] on button "Órdenes" at bounding box center [559, 141] width 79 height 42
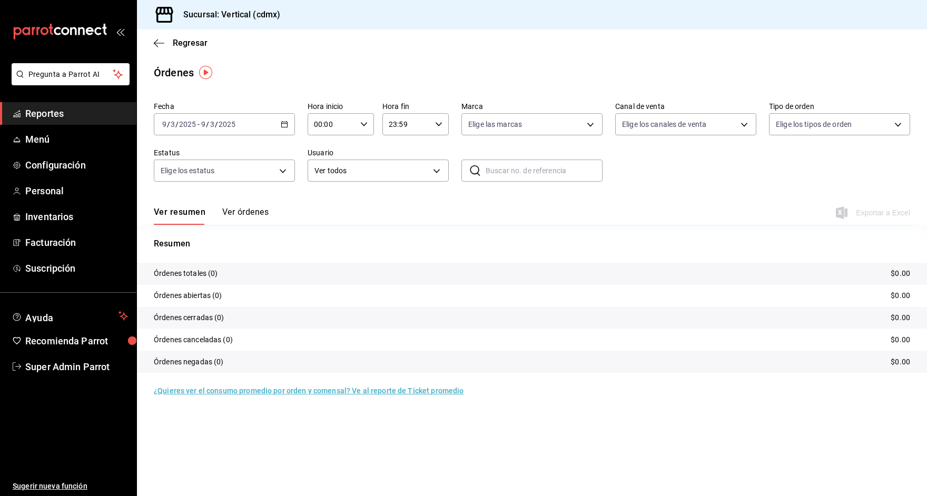
click at [251, 214] on button "Ver órdenes" at bounding box center [245, 216] width 46 height 18
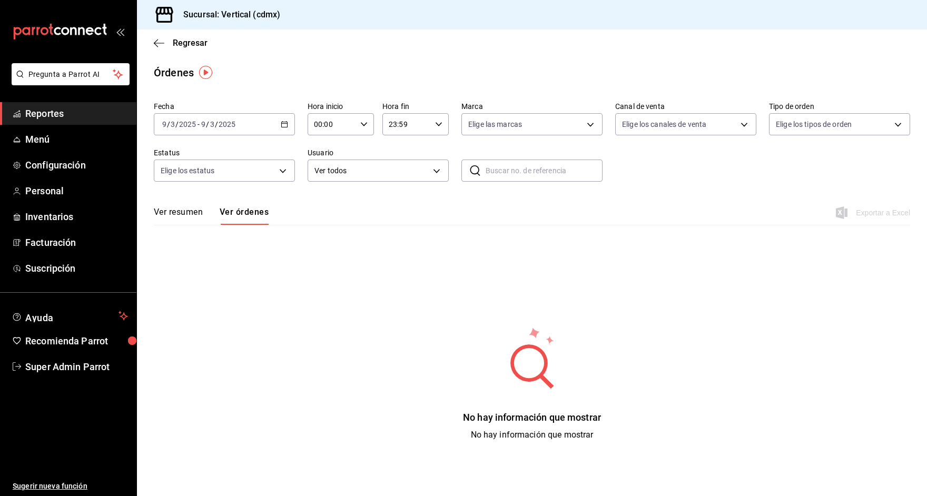
click at [285, 129] on div "[DATE] [DATE] - [DATE] [DATE]" at bounding box center [224, 124] width 141 height 22
click at [199, 278] on span "Rango de fechas" at bounding box center [204, 274] width 82 height 11
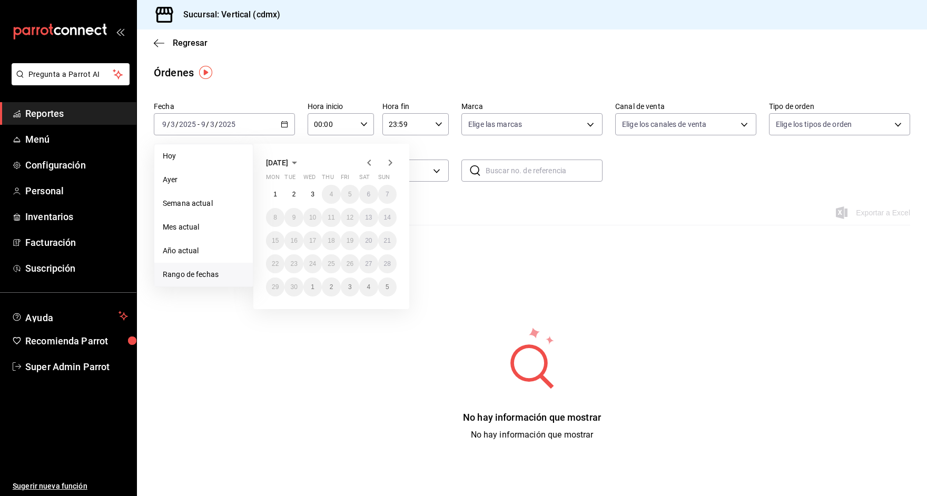
click at [369, 159] on icon "button" at bounding box center [369, 162] width 13 height 13
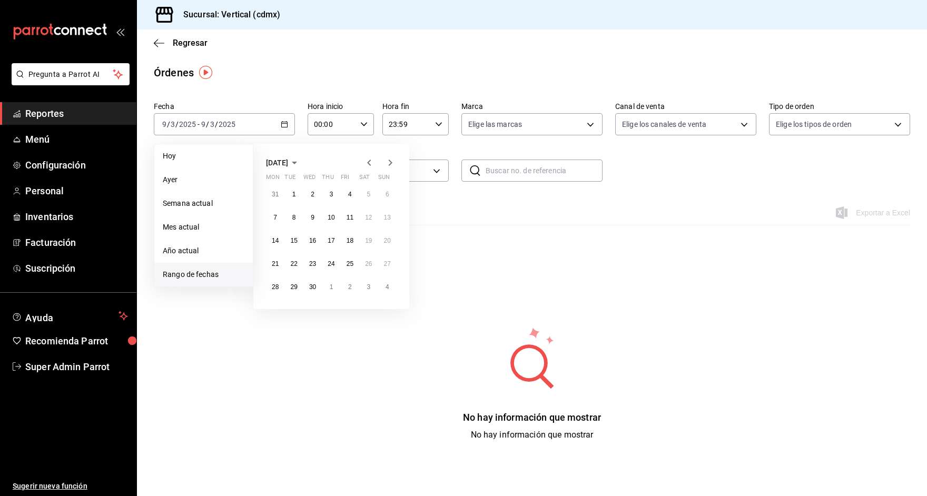
click at [369, 159] on icon "button" at bounding box center [369, 162] width 13 height 13
click at [316, 196] on button "1" at bounding box center [312, 194] width 18 height 19
click at [348, 289] on abbr "31" at bounding box center [350, 286] width 7 height 7
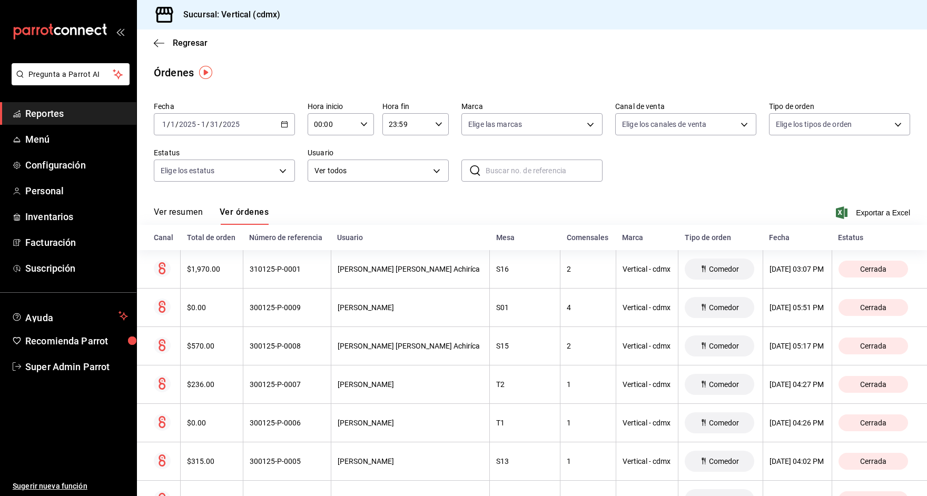
click at [516, 170] on input "text" at bounding box center [544, 170] width 117 height 21
paste input "010625-P-0002"
type input "010625-P-0002"
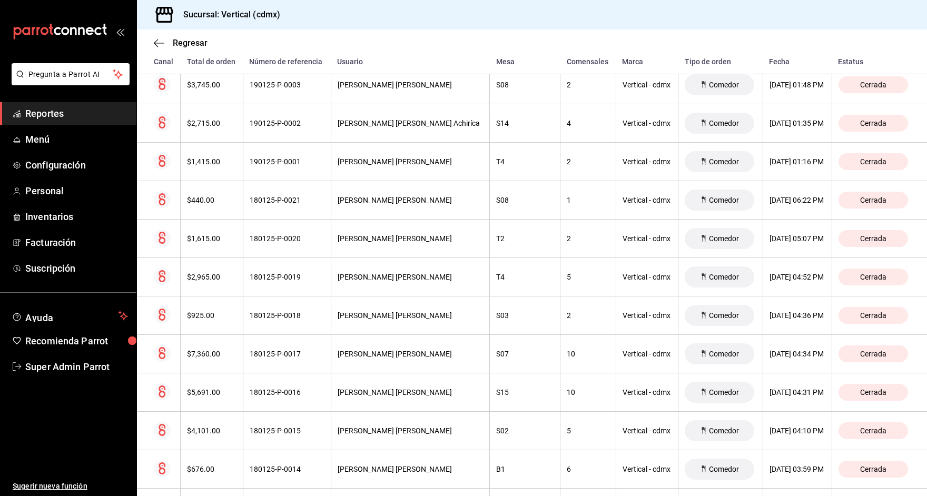
scroll to position [2716, 0]
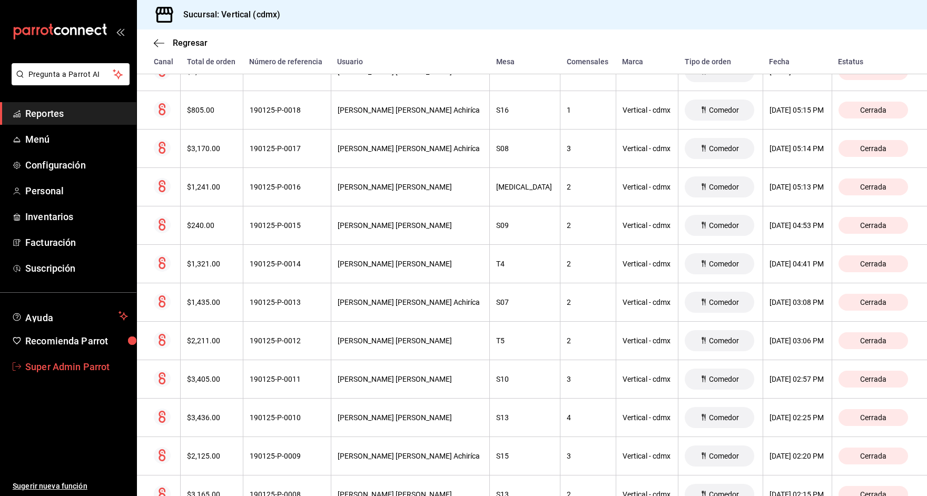
click at [54, 373] on link "Super Admin Parrot" at bounding box center [68, 367] width 136 height 23
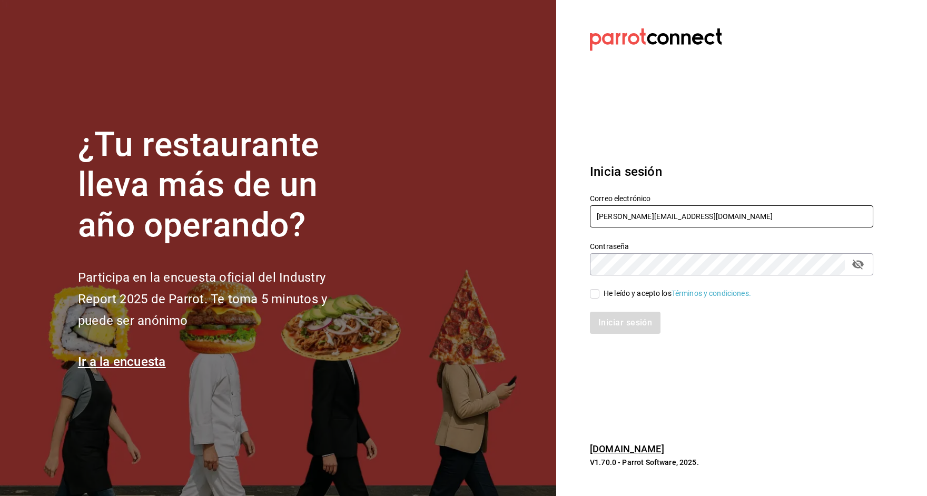
click at [604, 221] on input "[PERSON_NAME][EMAIL_ADDRESS][DOMAIN_NAME]" at bounding box center [731, 216] width 283 height 22
type input "[EMAIL_ADDRESS][DOMAIN_NAME]"
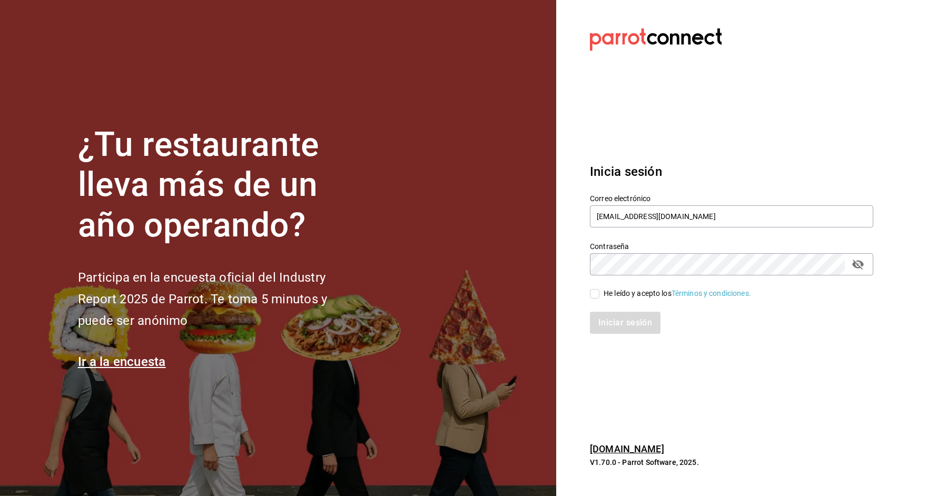
click at [630, 293] on div "He leído y acepto los Términos y condiciones." at bounding box center [677, 293] width 147 height 11
click at [599, 293] on input "He leído y acepto los Términos y condiciones." at bounding box center [594, 293] width 9 height 9
checkbox input "true"
click at [616, 317] on button "Iniciar sesión" at bounding box center [626, 323] width 72 height 22
